Goal: Transaction & Acquisition: Purchase product/service

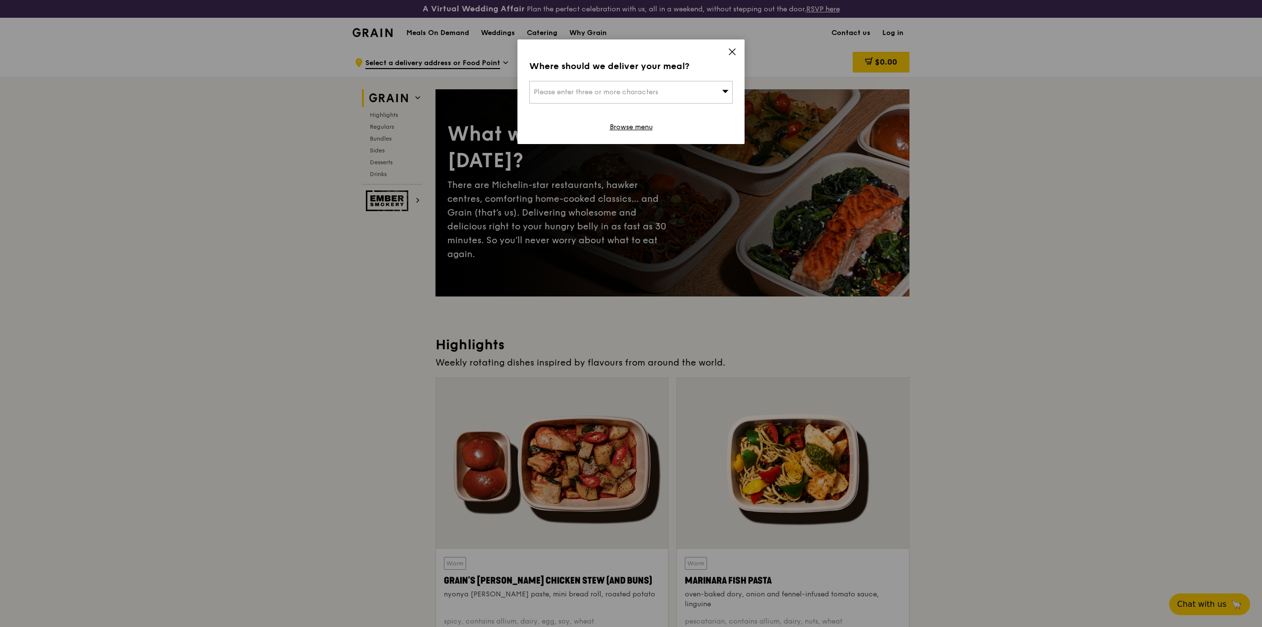
click at [714, 95] on div "Please enter three or more characters" at bounding box center [630, 92] width 203 height 23
click at [731, 50] on icon at bounding box center [731, 51] width 9 height 9
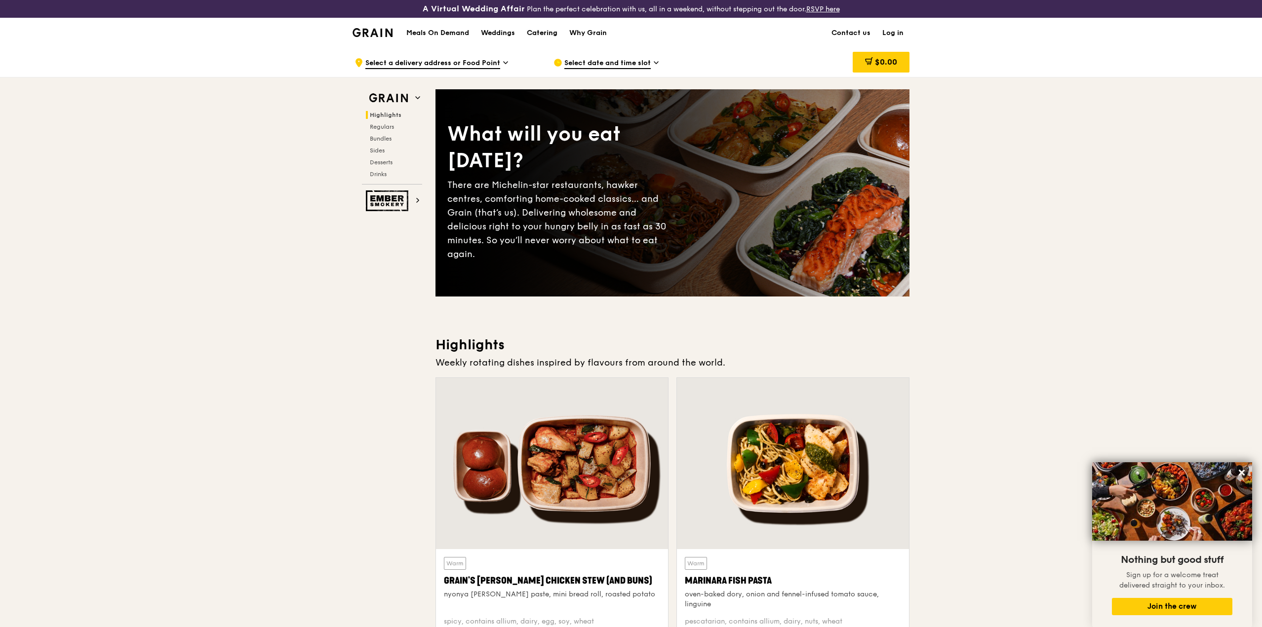
click at [536, 34] on div "Catering" at bounding box center [542, 33] width 31 height 30
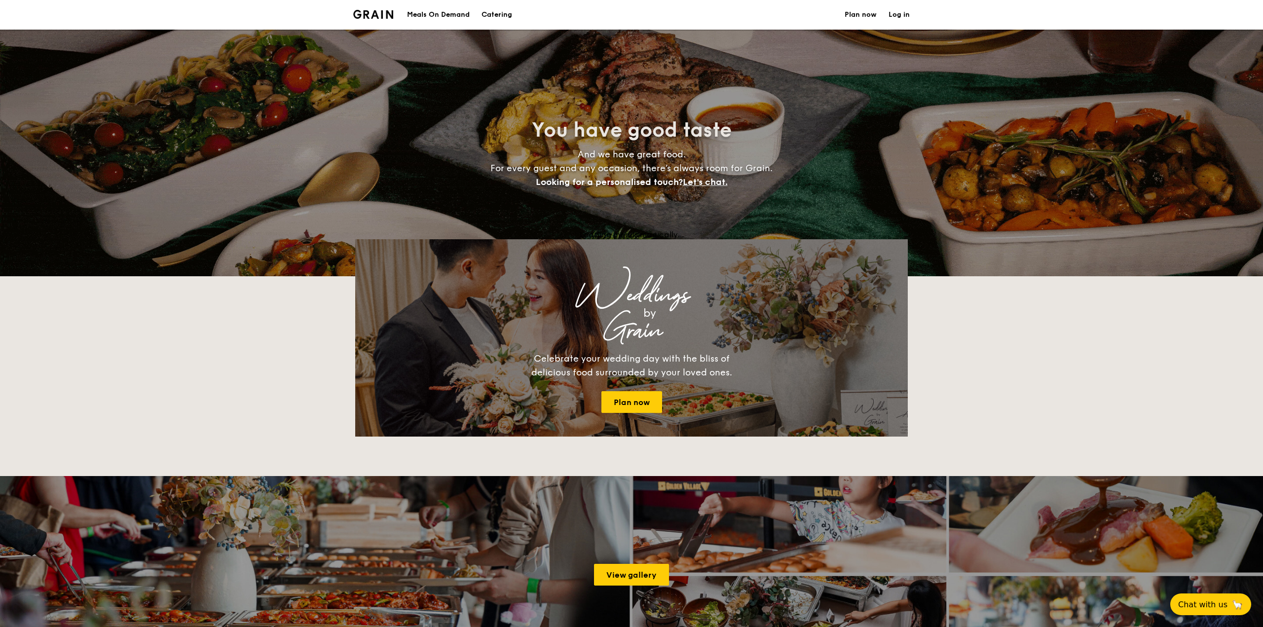
select select
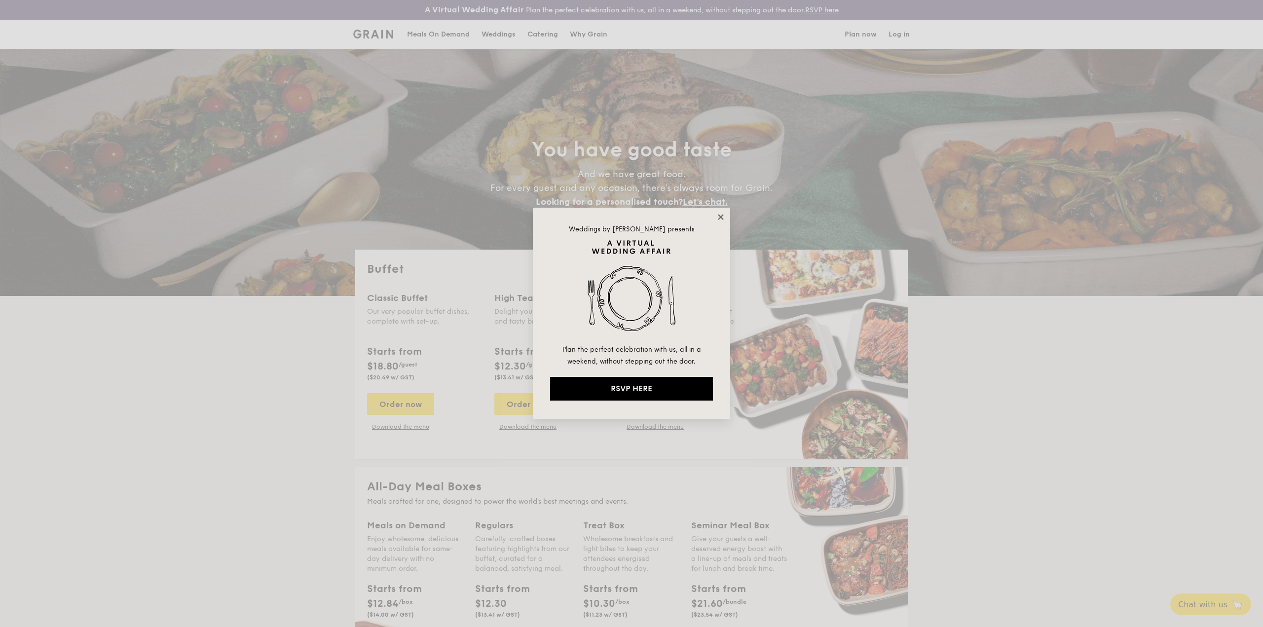
click at [718, 220] on icon at bounding box center [721, 217] width 9 height 9
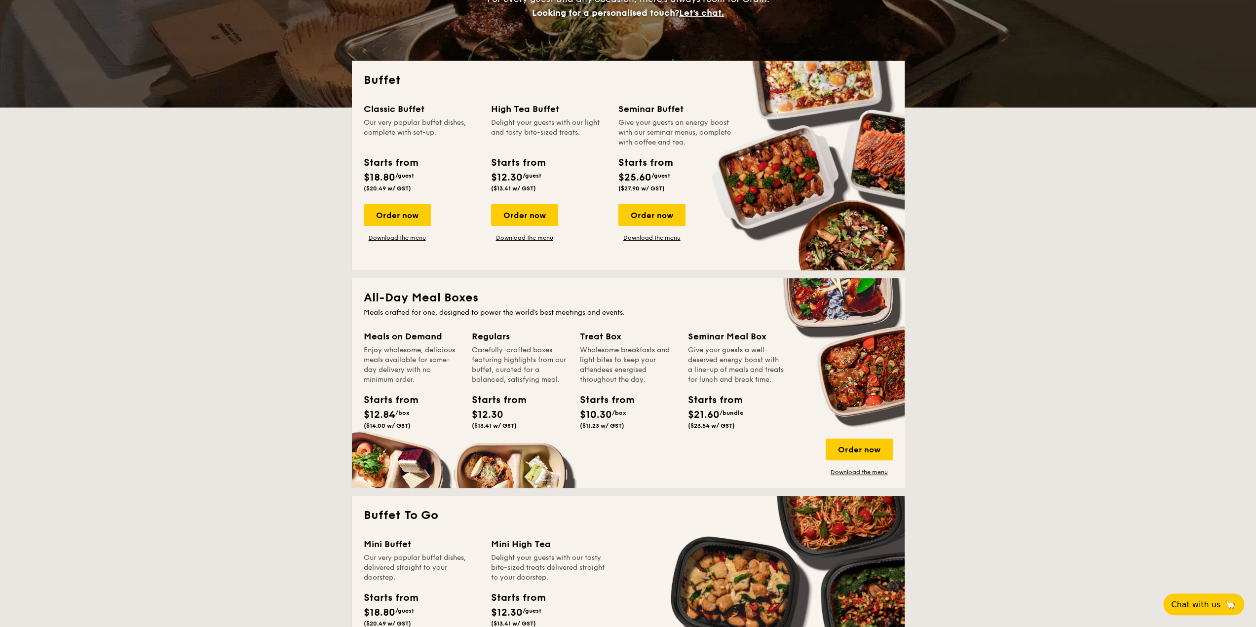
scroll to position [296, 0]
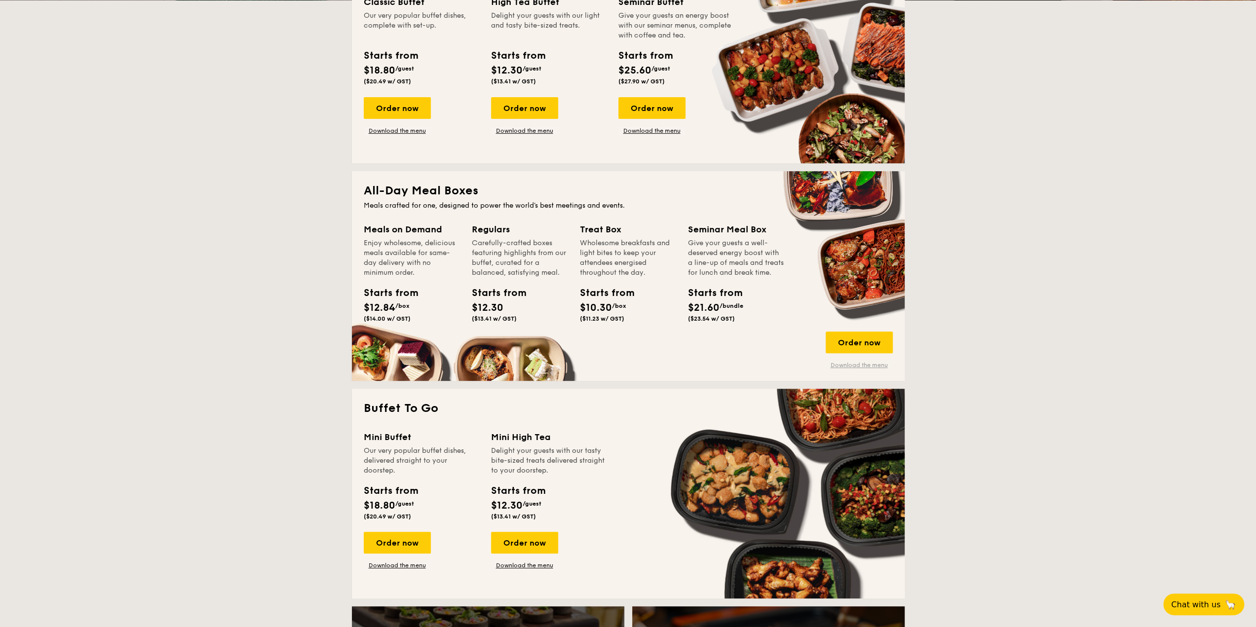
click at [859, 368] on link "Download the menu" at bounding box center [859, 365] width 67 height 8
click at [430, 230] on div "Meals on Demand" at bounding box center [412, 230] width 96 height 14
click at [868, 365] on link "Download the menu" at bounding box center [859, 365] width 67 height 8
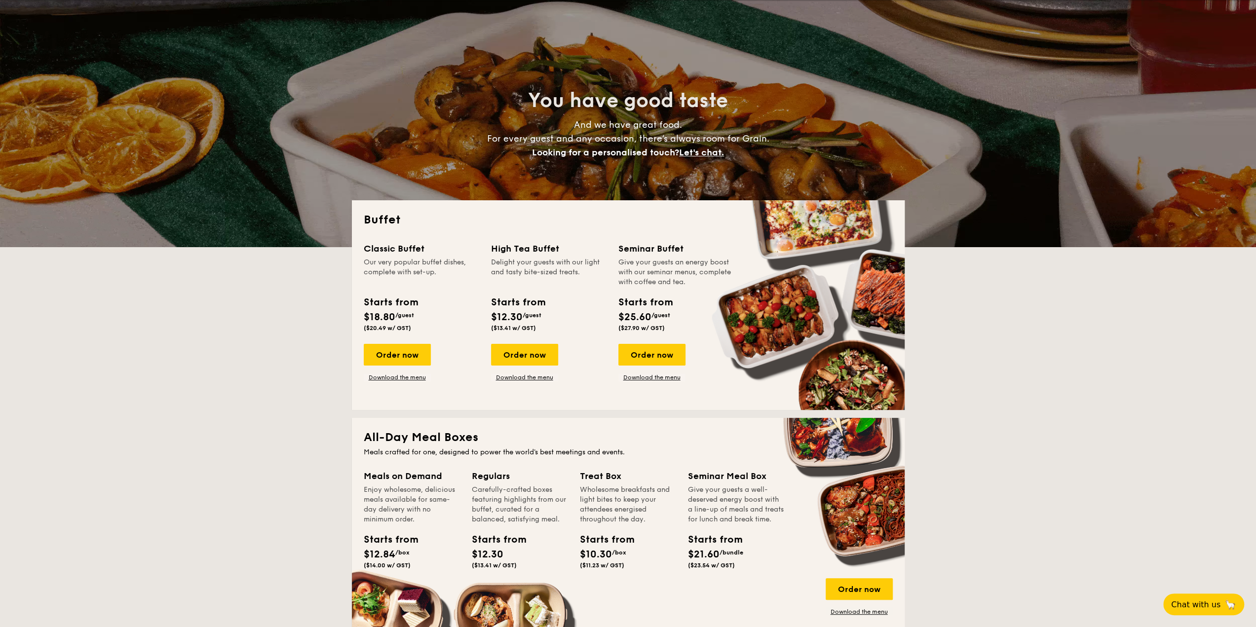
scroll to position [0, 0]
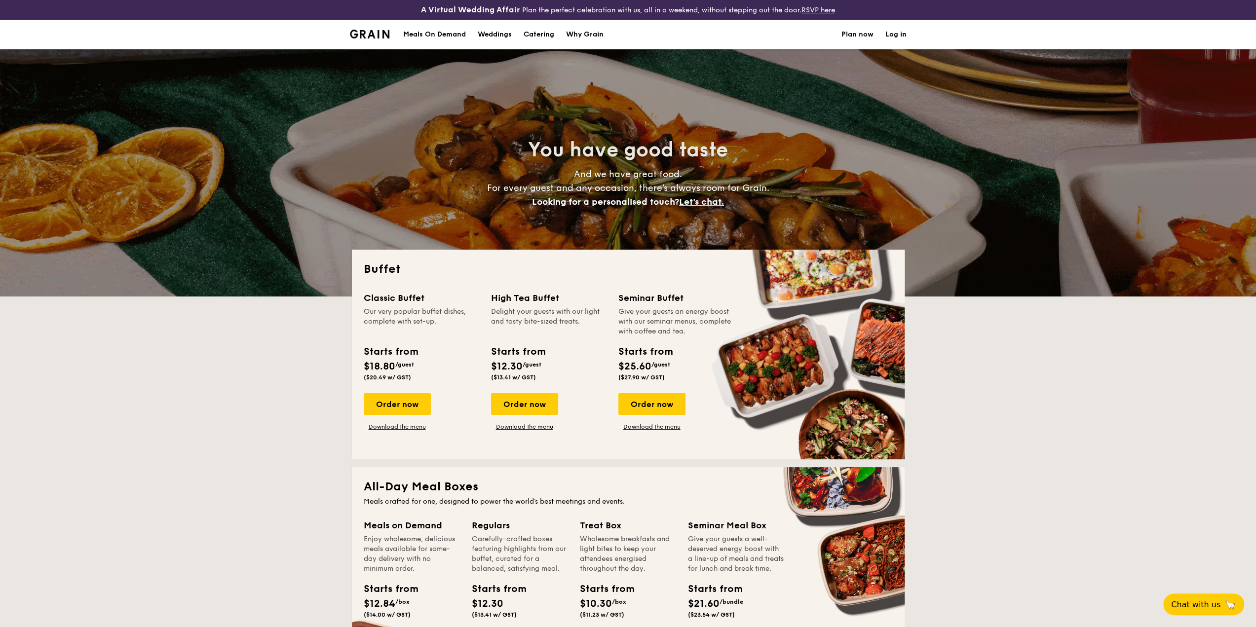
click at [552, 27] on h1 "Catering" at bounding box center [539, 35] width 31 height 30
click at [529, 39] on h1 "Catering" at bounding box center [539, 35] width 31 height 30
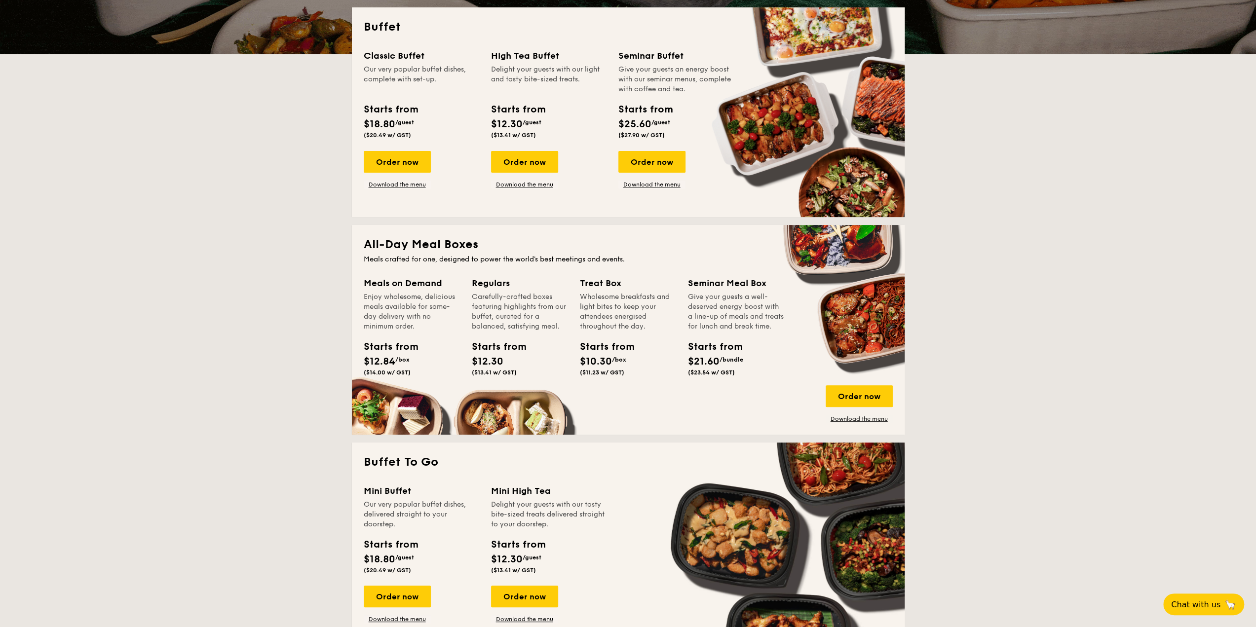
scroll to position [247, 0]
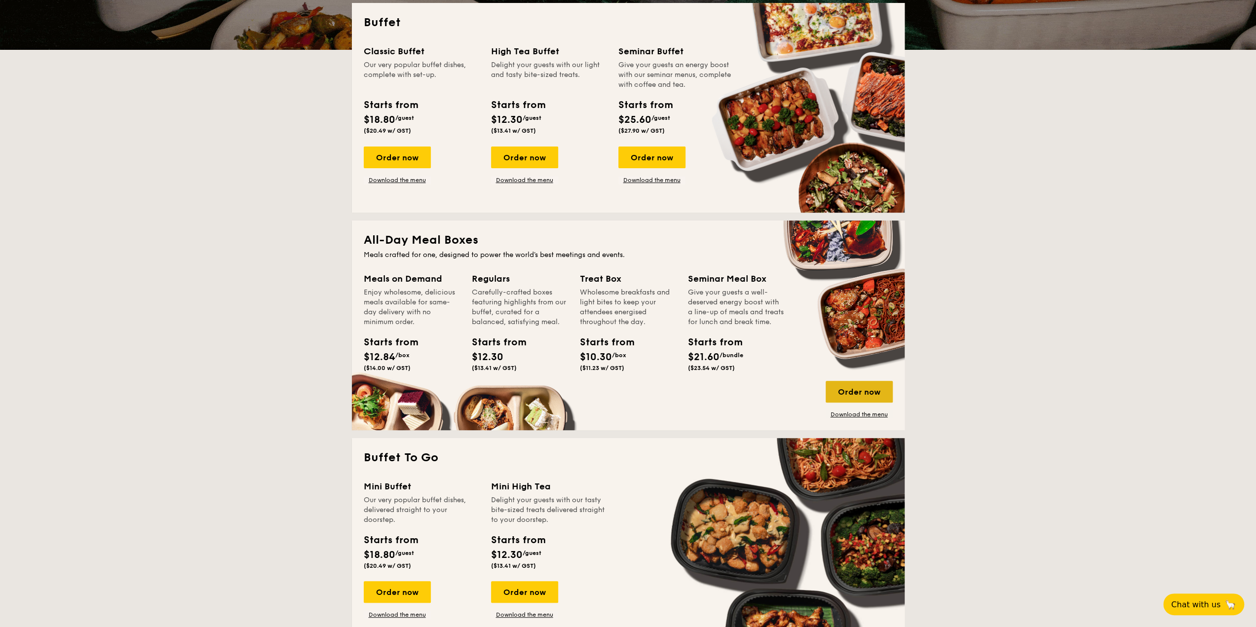
click at [868, 398] on div "Order now" at bounding box center [859, 392] width 67 height 22
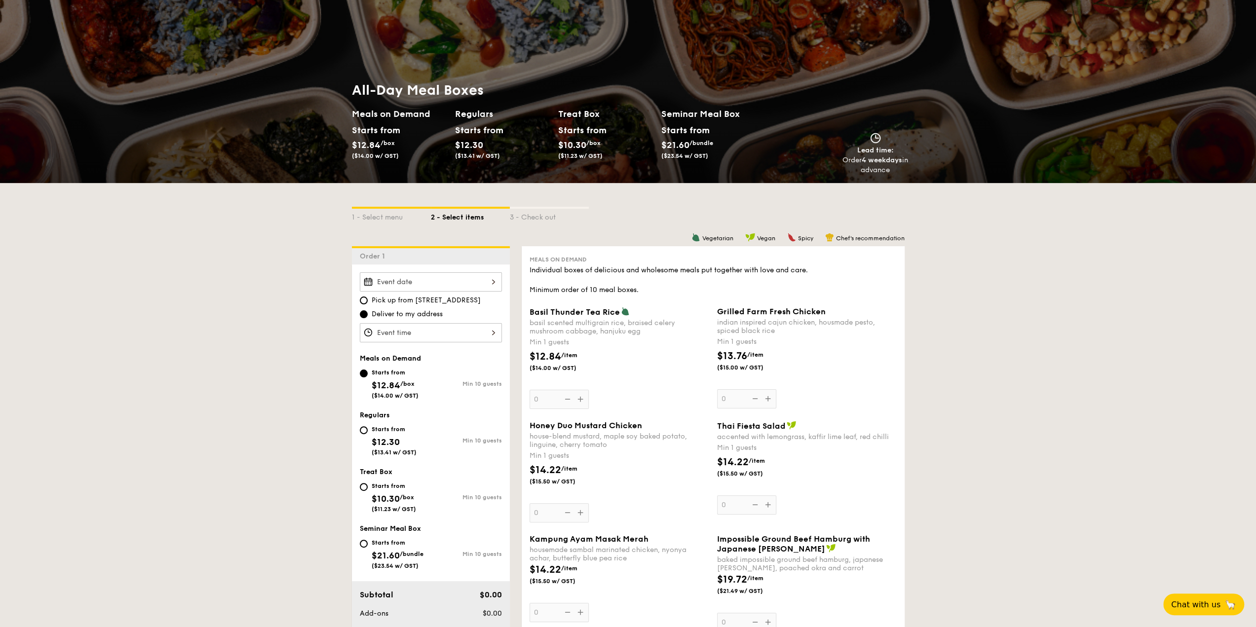
scroll to position [49, 0]
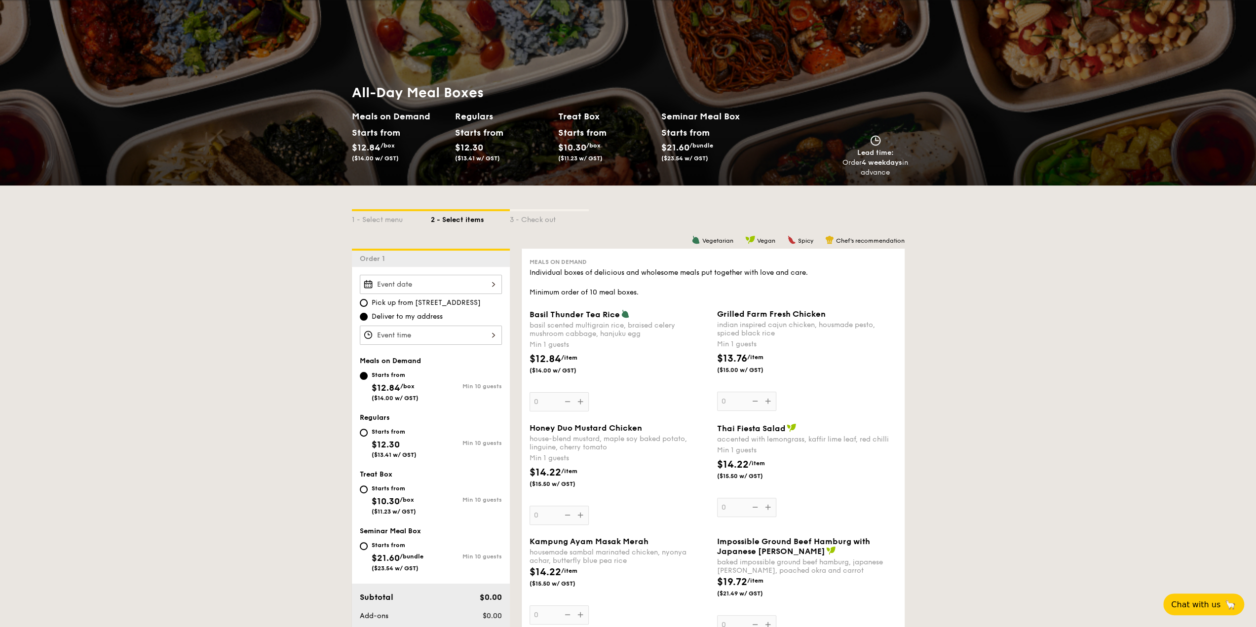
click at [381, 446] on span "$12.30" at bounding box center [386, 444] width 28 height 11
click at [368, 437] on input "Starts from $12.30 ($13.41 w/ GST) Min 10 guests" at bounding box center [364, 433] width 8 height 8
radio input "true"
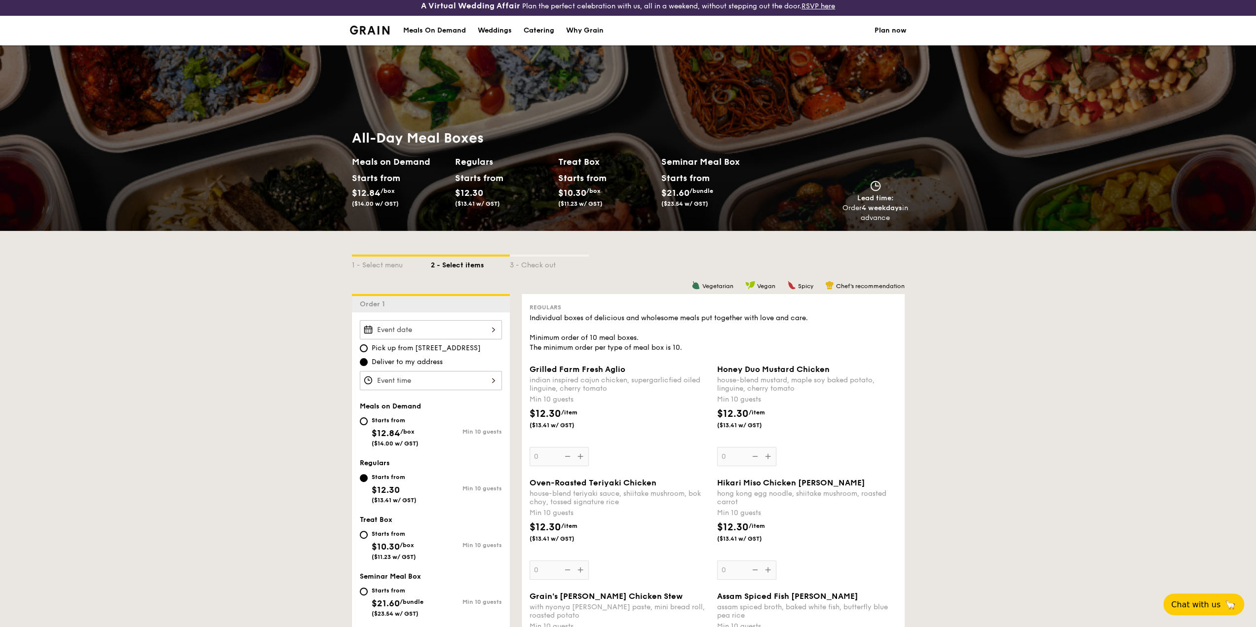
scroll to position [0, 0]
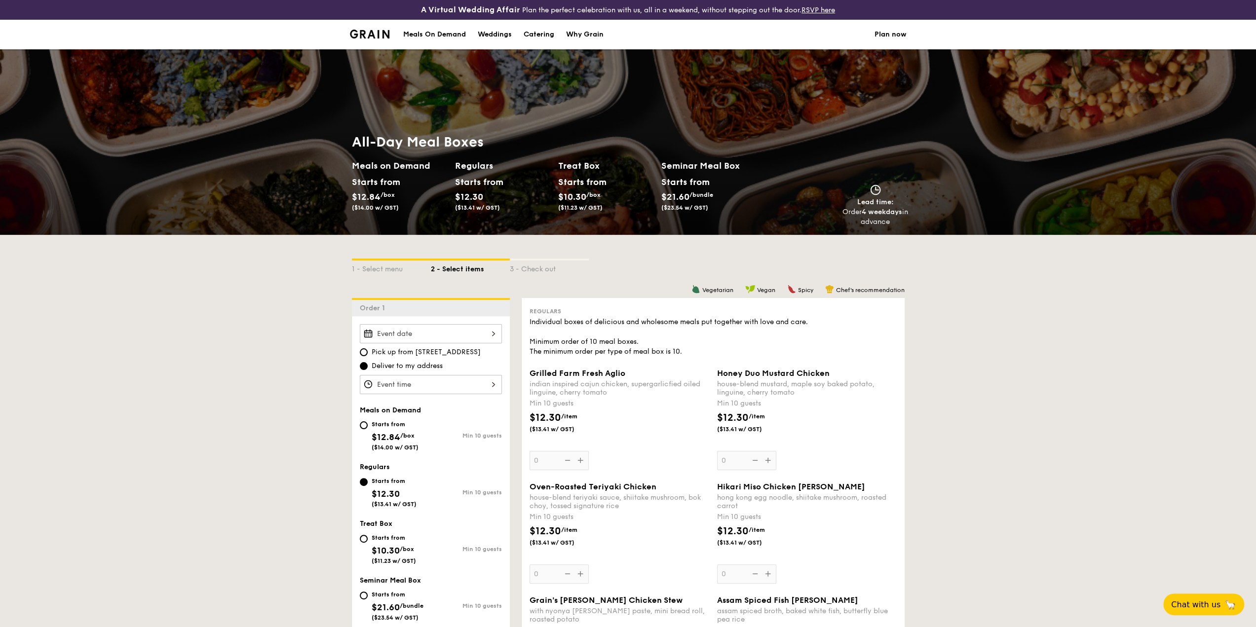
click at [542, 30] on div "Catering" at bounding box center [539, 35] width 31 height 30
select select
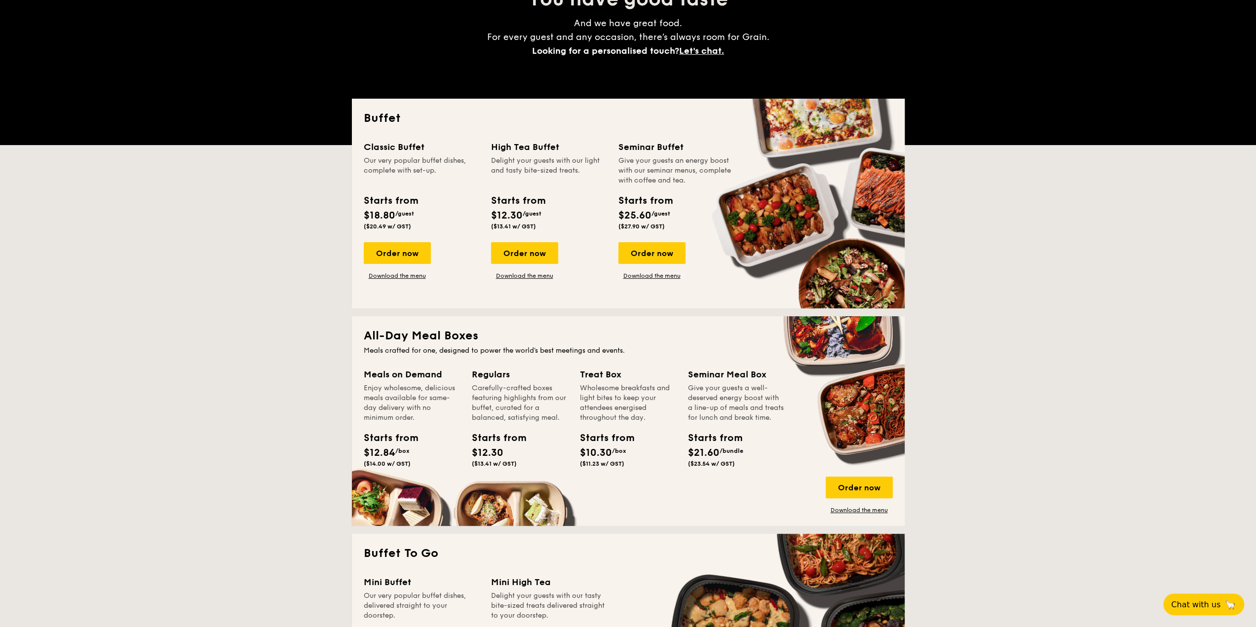
scroll to position [247, 0]
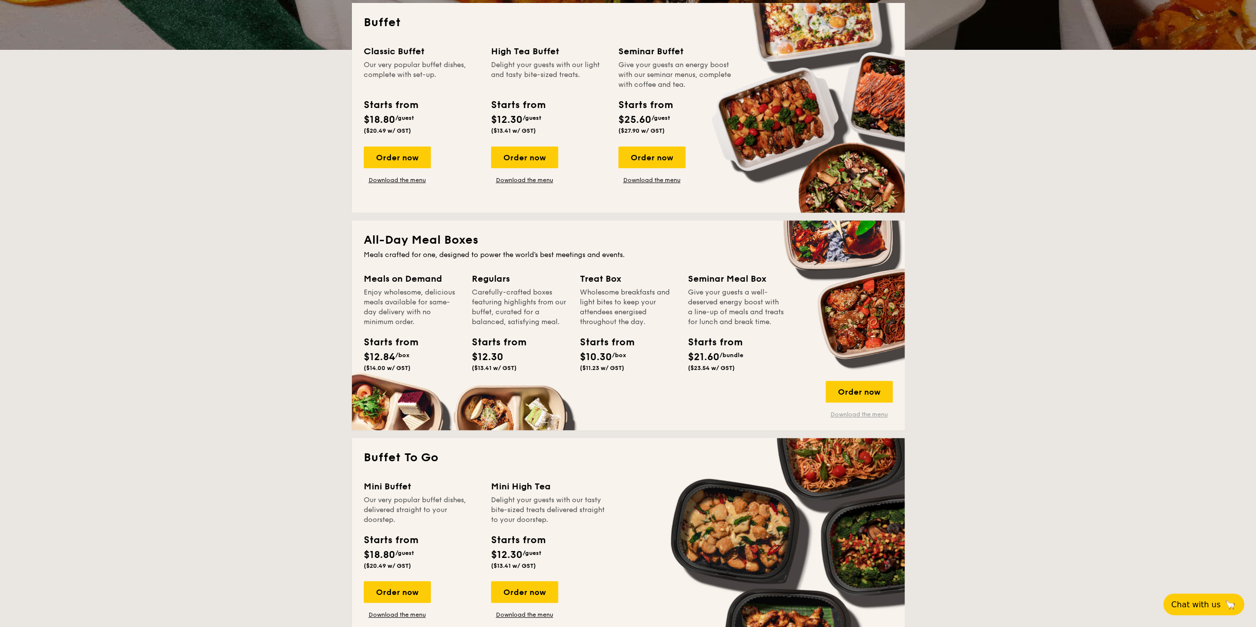
click at [864, 416] on link "Download the menu" at bounding box center [859, 415] width 67 height 8
